Goal: Transaction & Acquisition: Book appointment/travel/reservation

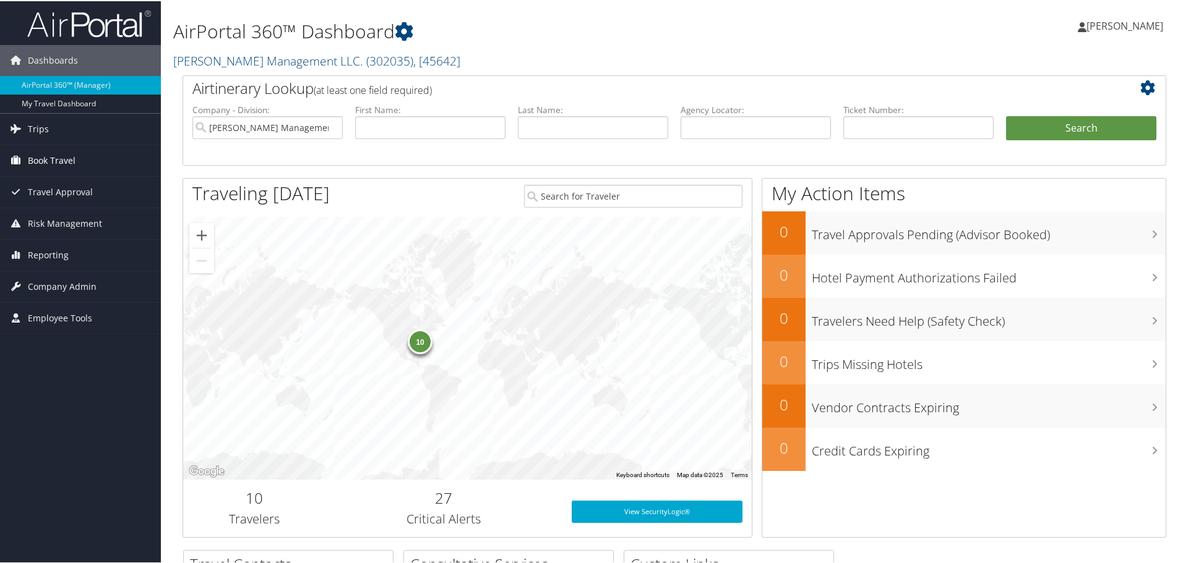
click at [40, 163] on span "Book Travel" at bounding box center [52, 159] width 48 height 31
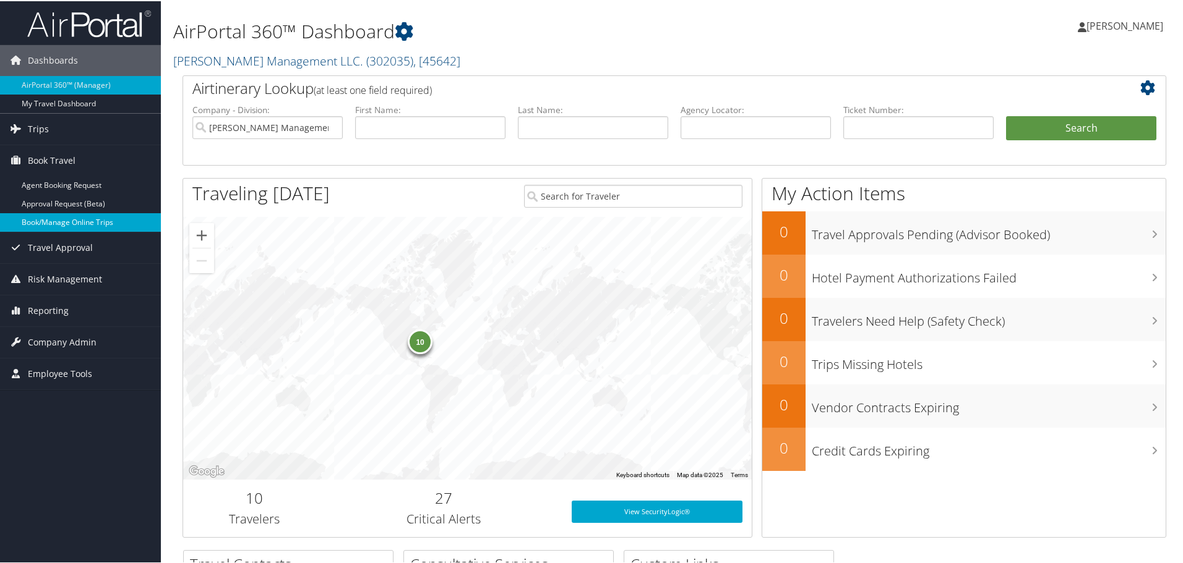
click at [48, 223] on link "Book/Manage Online Trips" at bounding box center [80, 221] width 161 height 19
